Goal: Entertainment & Leisure: Browse casually

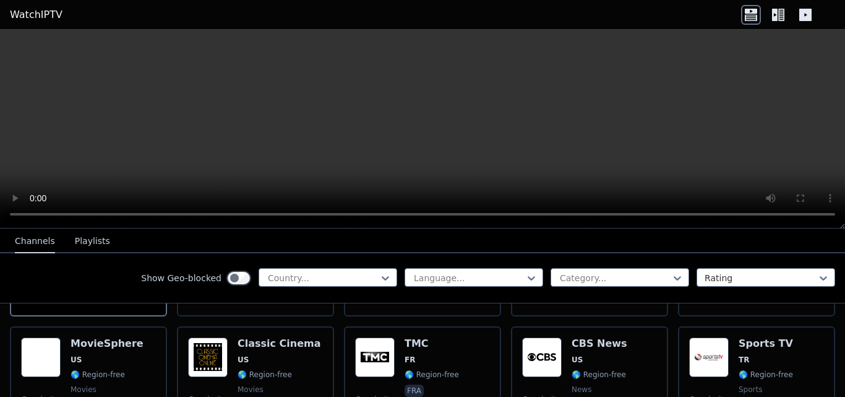
scroll to position [248, 0]
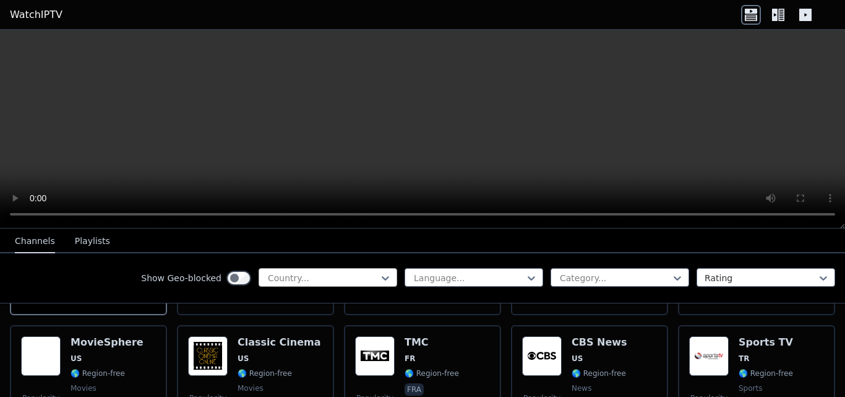
click at [337, 281] on div at bounding box center [323, 278] width 113 height 12
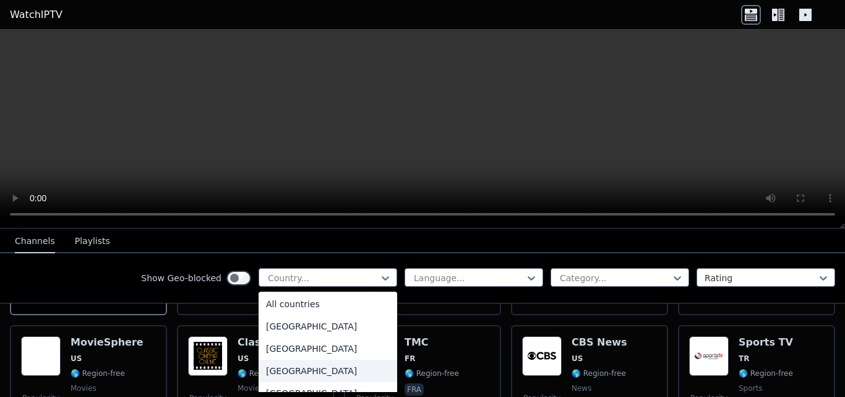
scroll to position [0, 0]
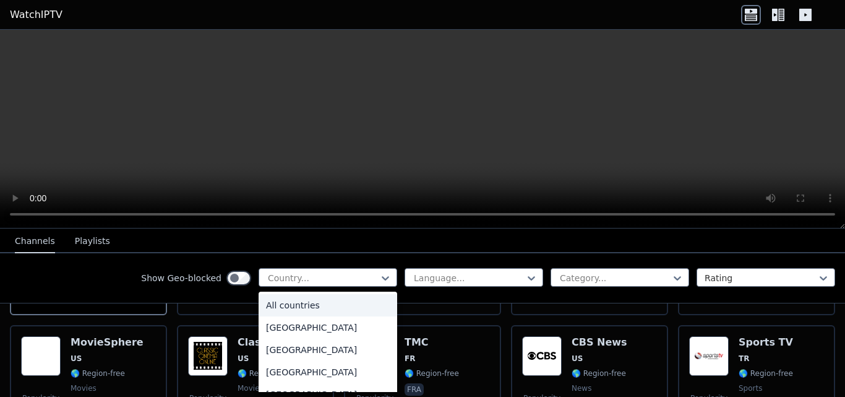
click at [332, 307] on div "All countries" at bounding box center [328, 305] width 139 height 22
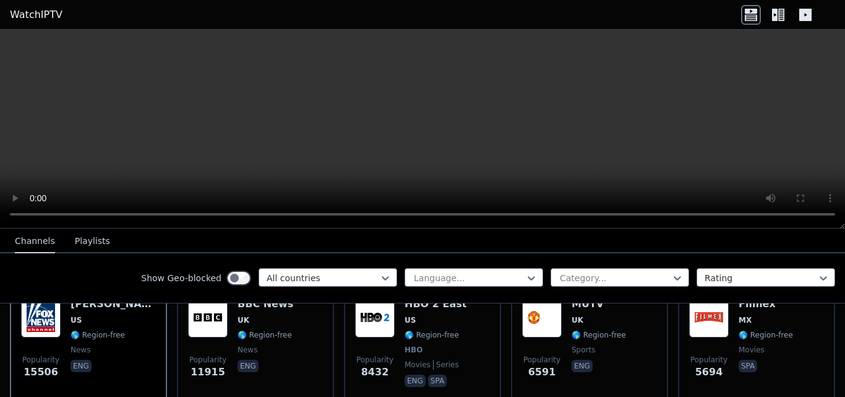
scroll to position [186, 0]
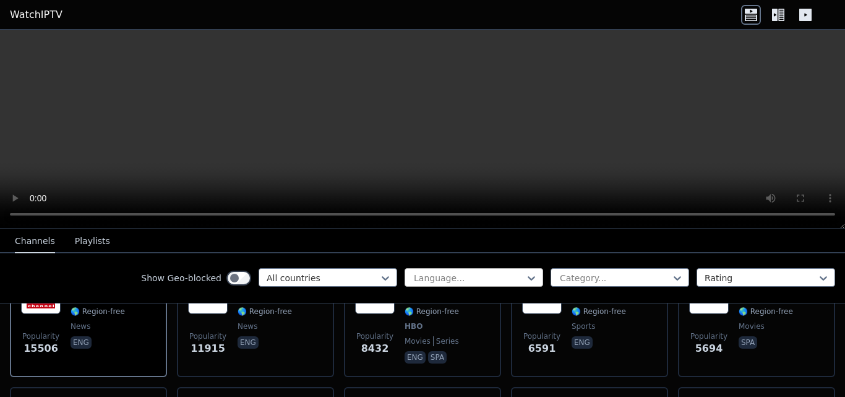
click at [442, 276] on div at bounding box center [469, 278] width 113 height 12
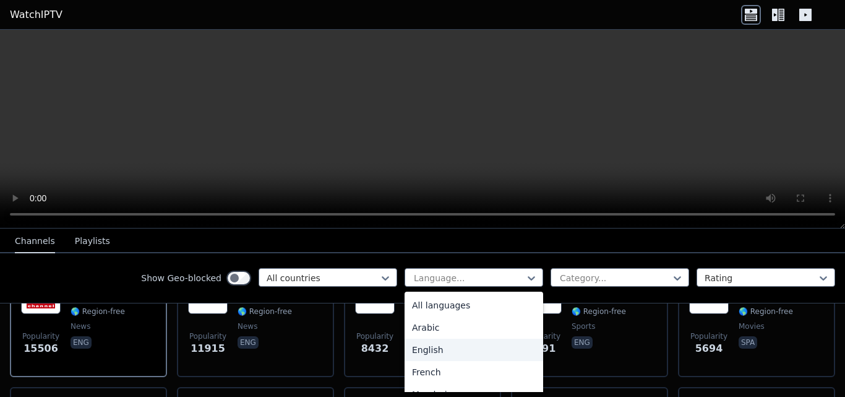
click at [439, 347] on div "English" at bounding box center [474, 349] width 139 height 22
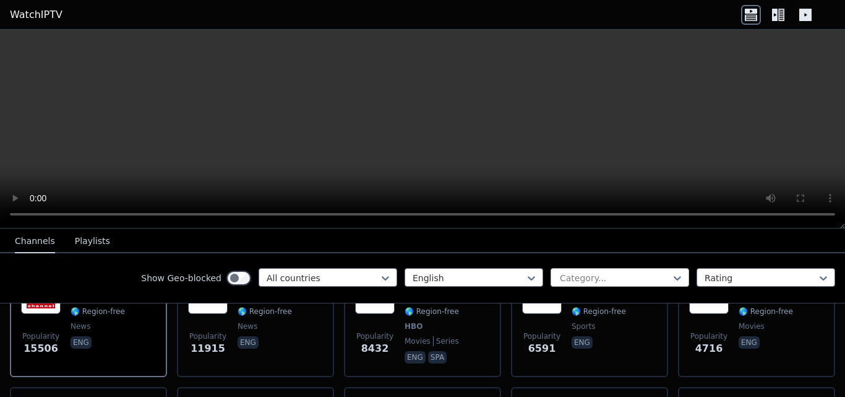
click at [590, 277] on div at bounding box center [615, 278] width 113 height 12
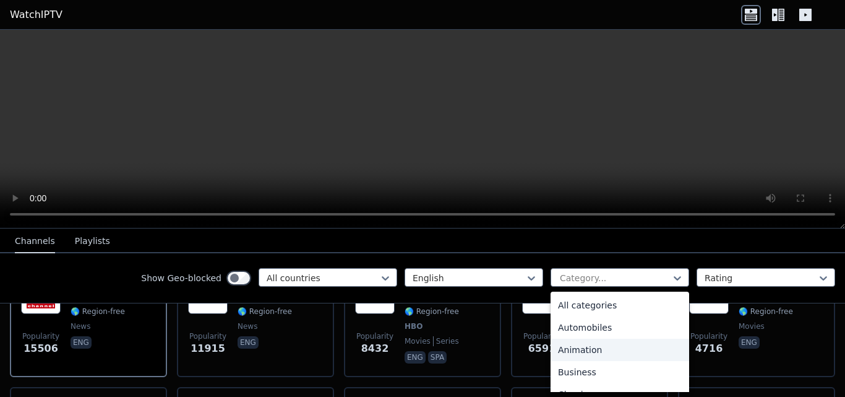
click at [582, 349] on div "Animation" at bounding box center [620, 349] width 139 height 22
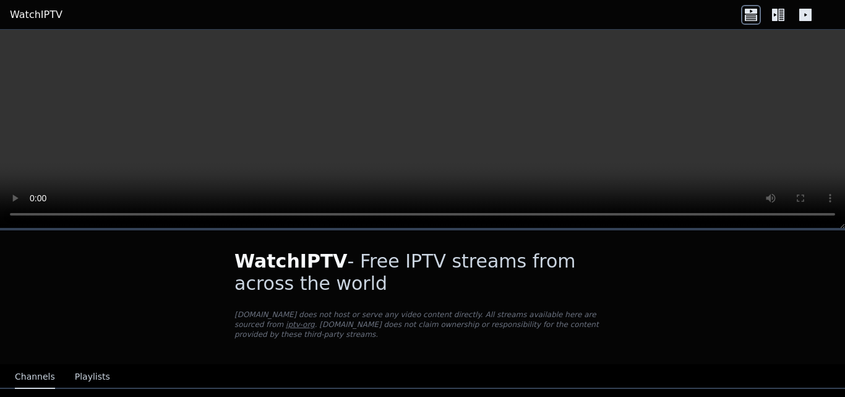
click at [79, 365] on button "Playlists" at bounding box center [92, 377] width 35 height 24
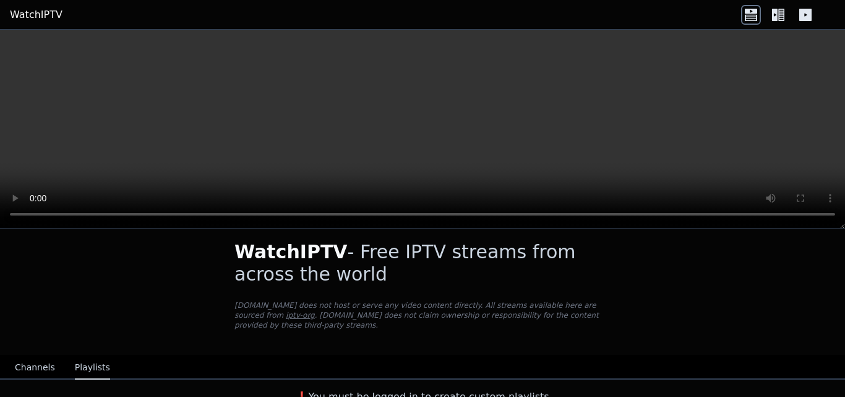
scroll to position [11, 0]
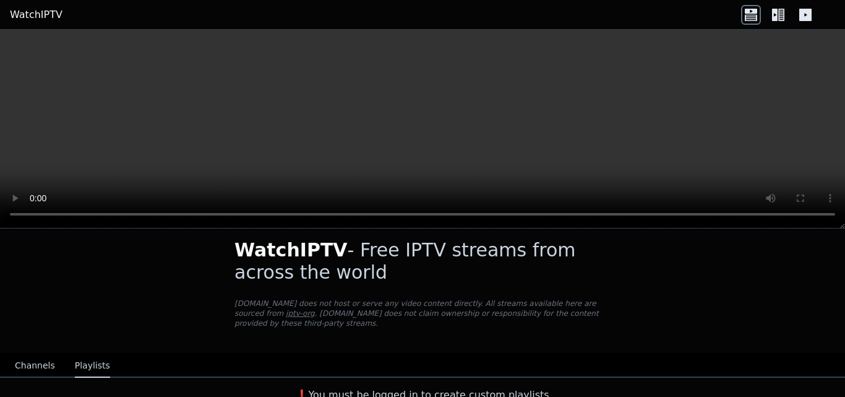
click at [37, 354] on button "Channels" at bounding box center [35, 366] width 40 height 24
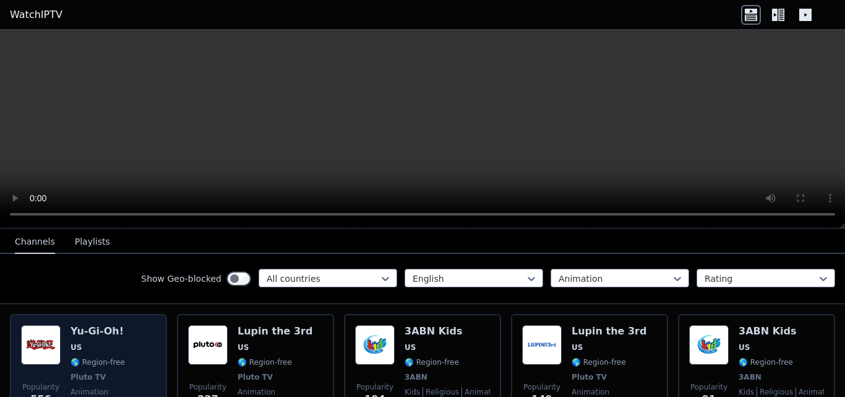
scroll to position [197, 0]
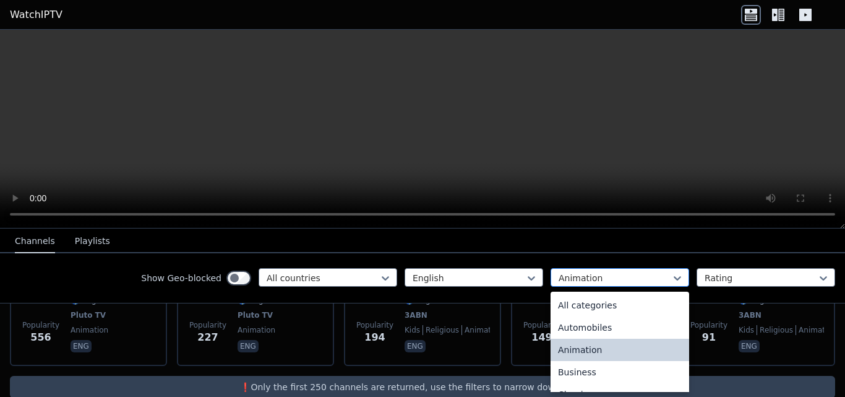
click at [559, 280] on div at bounding box center [615, 278] width 113 height 12
click at [558, 302] on div "All categories" at bounding box center [620, 305] width 139 height 22
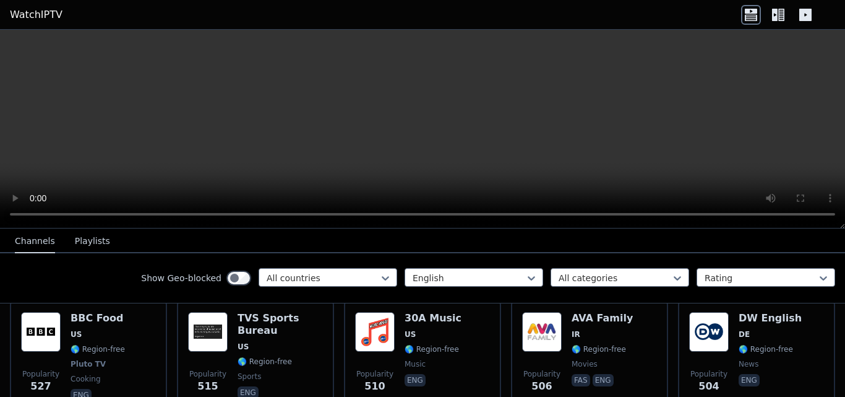
scroll to position [2610, 0]
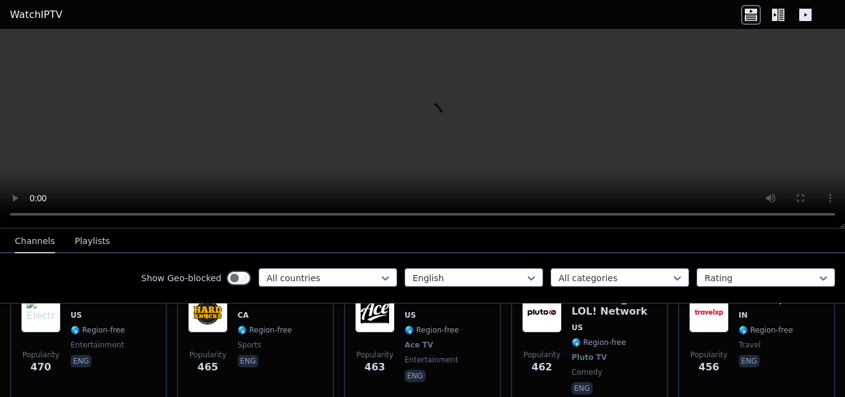
scroll to position [2857, 0]
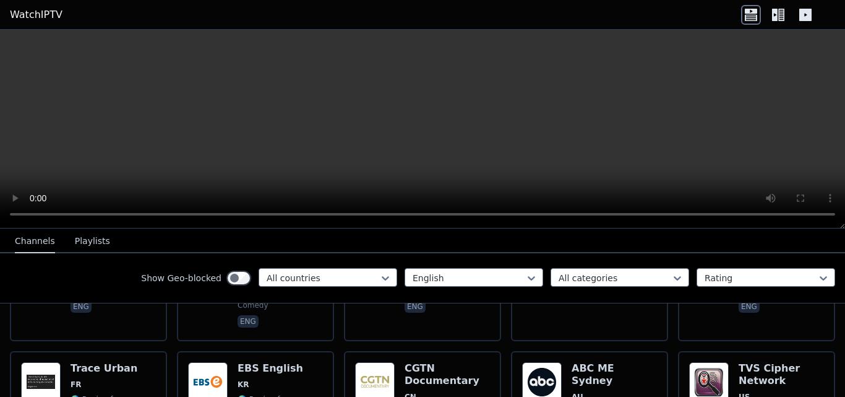
scroll to position [3414, 0]
